Goal: Find specific page/section

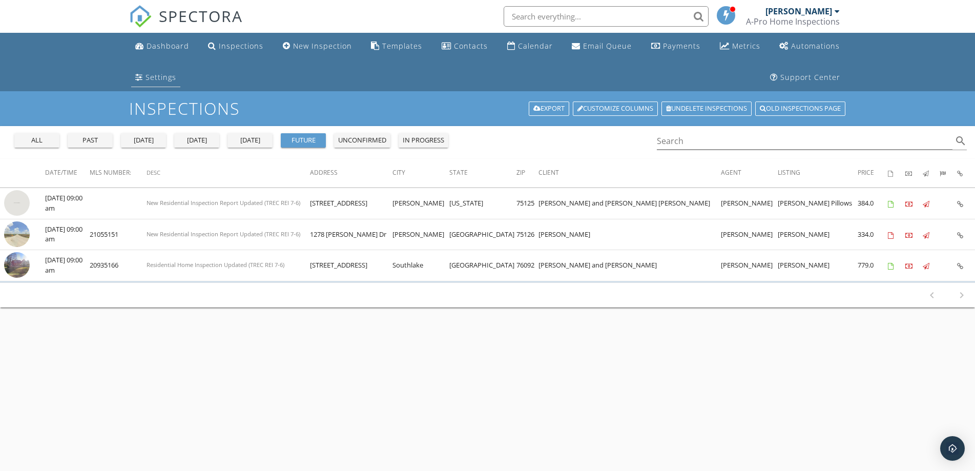
click at [161, 75] on div "Settings" at bounding box center [160, 77] width 31 height 10
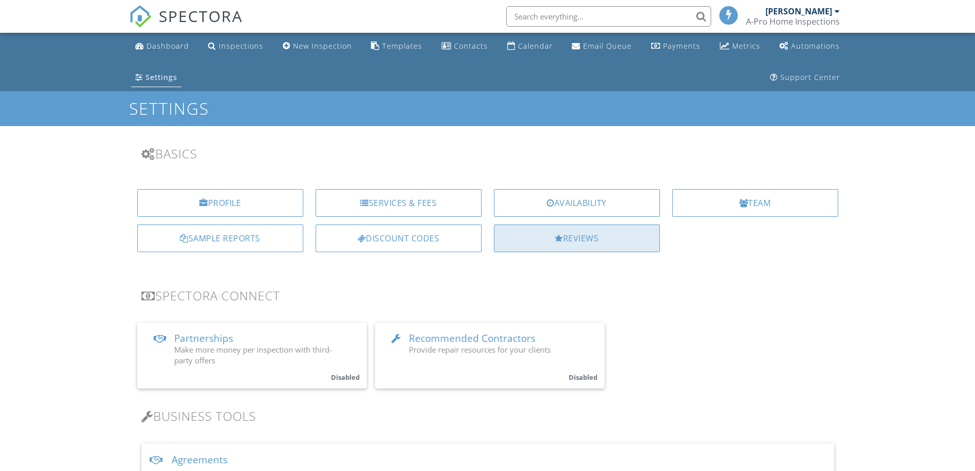
click at [613, 247] on div "Reviews" at bounding box center [577, 238] width 166 height 28
